Goal: Find specific page/section: Find specific page/section

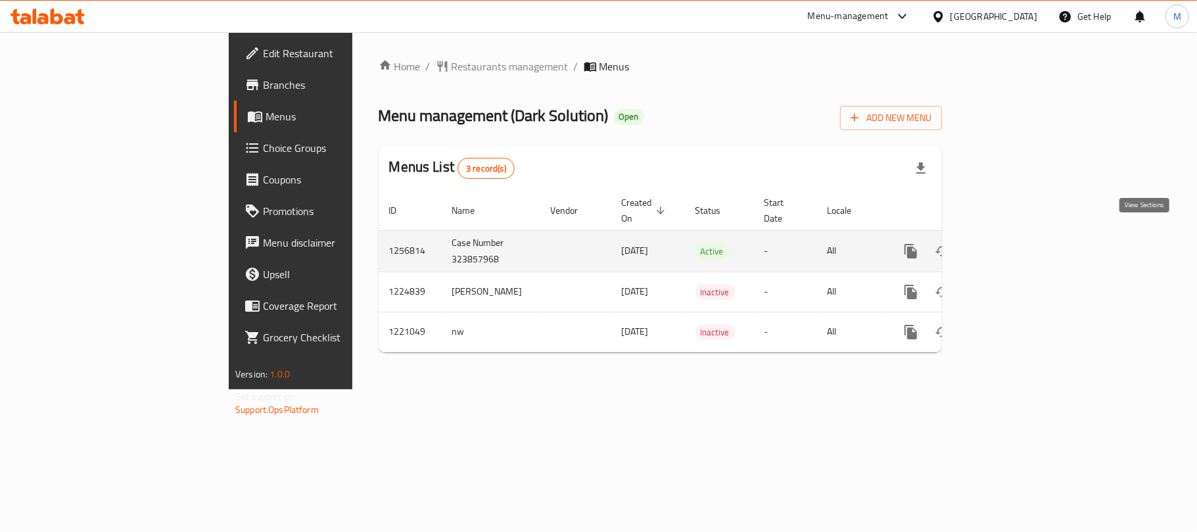
click at [1013, 243] on icon "enhanced table" at bounding box center [1006, 251] width 16 height 16
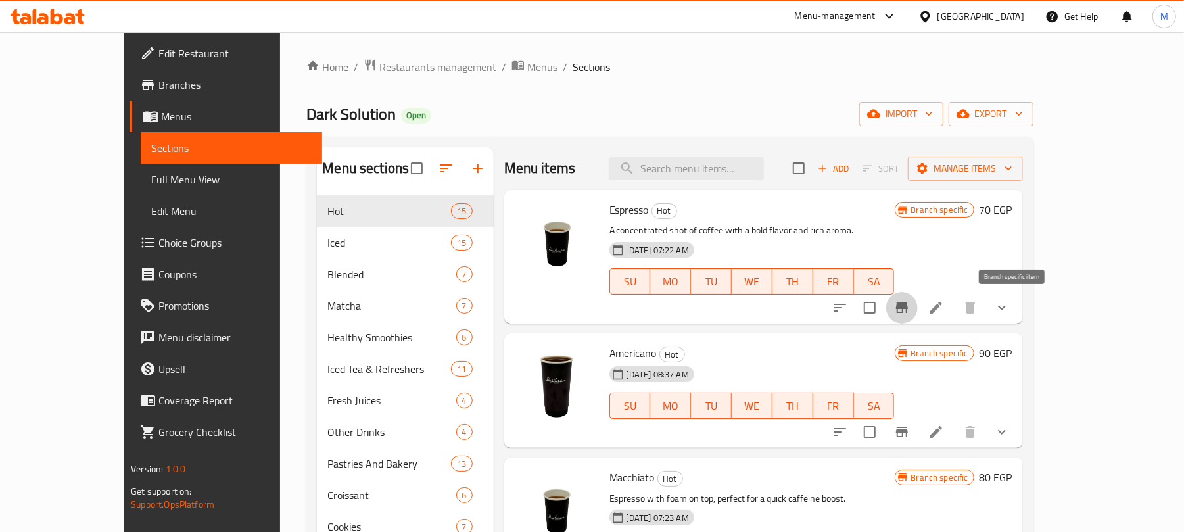
click at [908, 309] on icon "Branch-specific-item" at bounding box center [902, 307] width 12 height 11
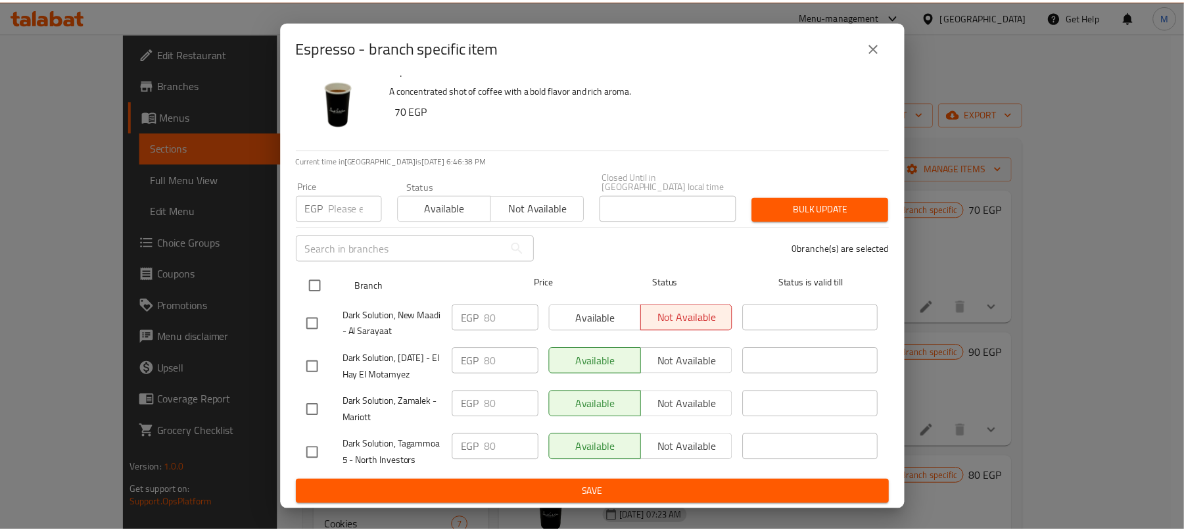
scroll to position [42, 0]
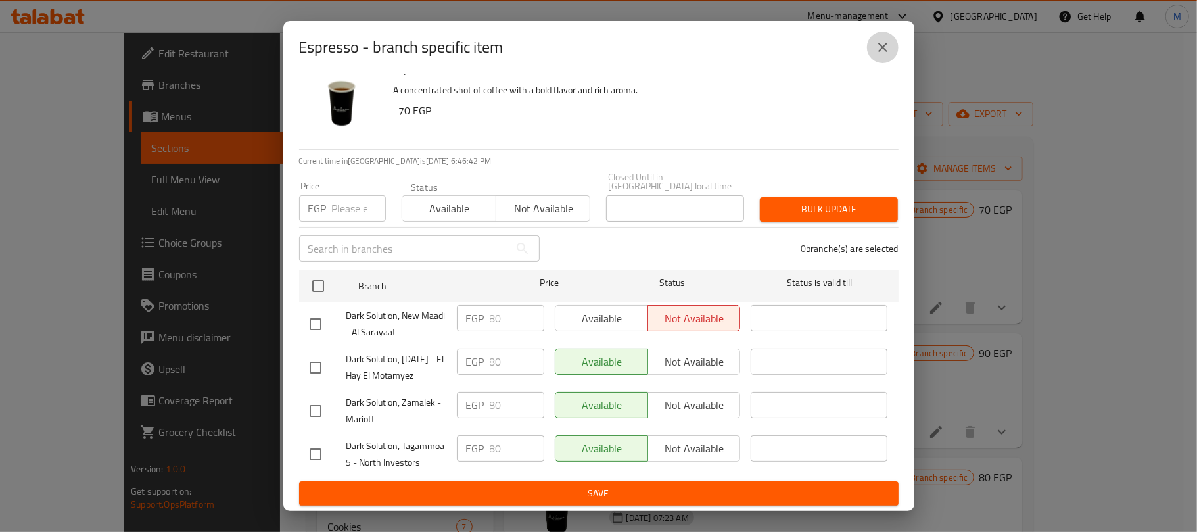
click at [876, 43] on icon "close" at bounding box center [883, 47] width 16 height 16
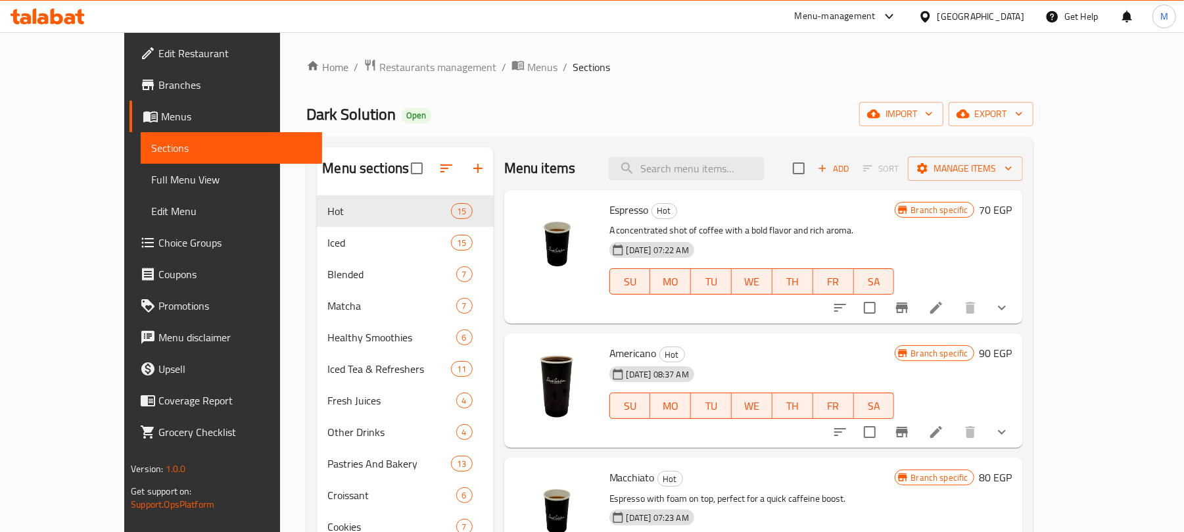
click at [651, 87] on div "Home / Restaurants management / Menus / Sections Dark Solution Open import expo…" at bounding box center [669, 373] width 726 height 631
click at [379, 66] on span "Restaurants management" at bounding box center [437, 67] width 117 height 16
